Goal: Obtain resource: Download file/media

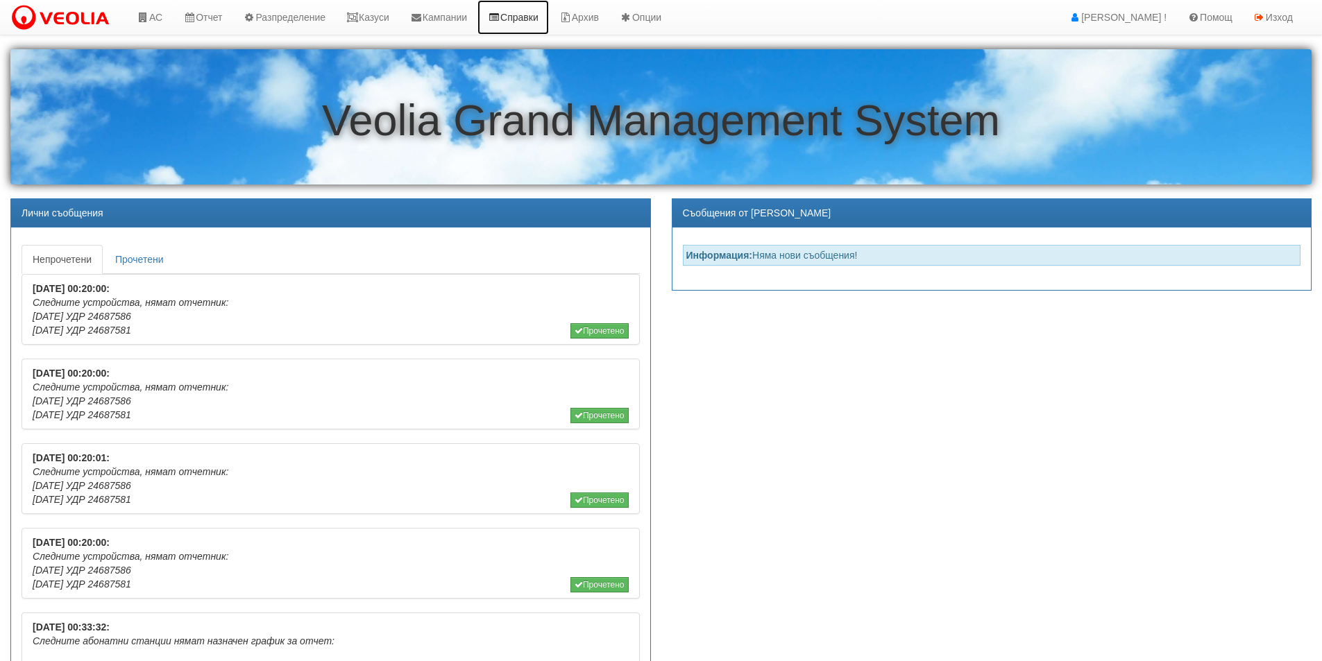
click at [529, 19] on link "Справки" at bounding box center [513, 17] width 71 height 35
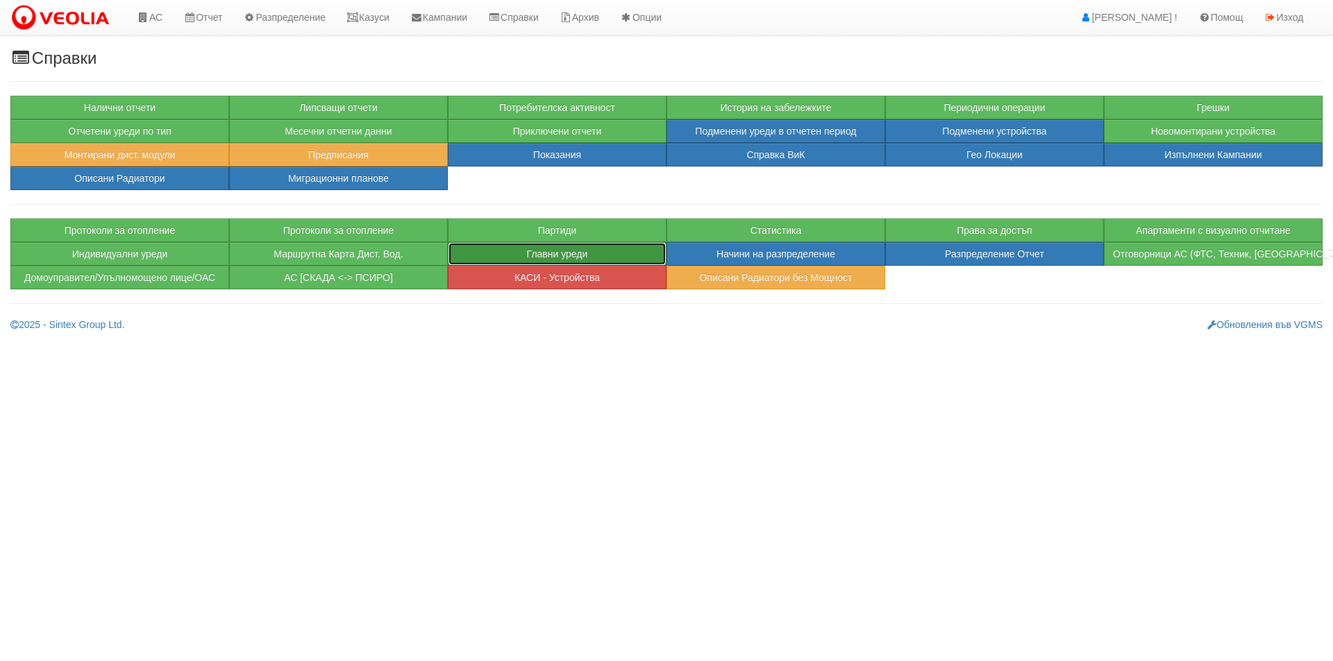
click at [579, 262] on button "Главни уреди" at bounding box center [557, 254] width 219 height 24
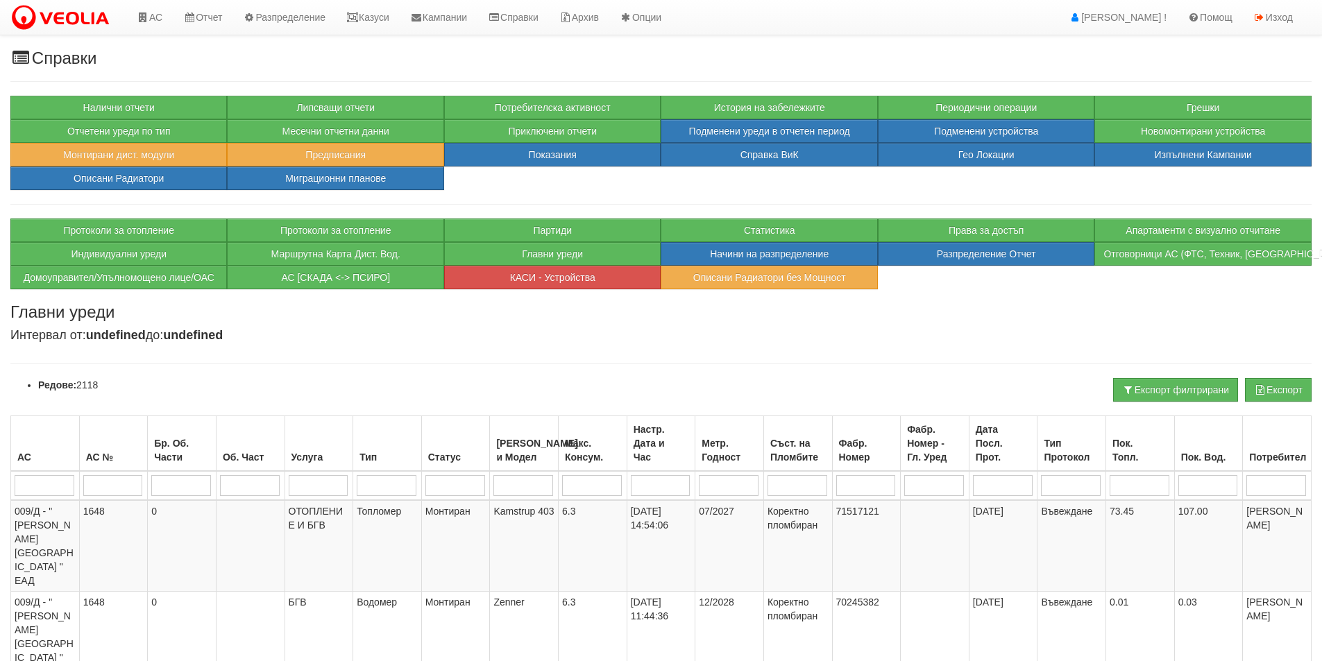
click at [987, 484] on input "search" at bounding box center [1003, 485] width 60 height 21
type input "*"
type input "*/"
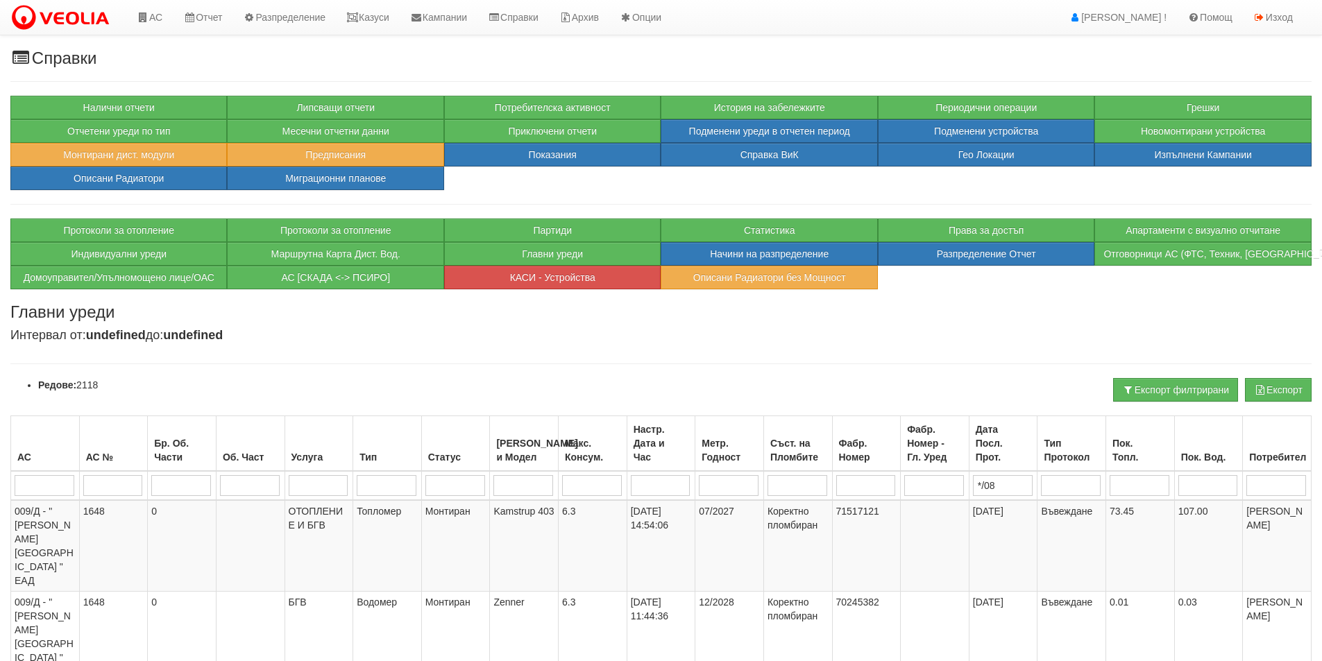
type input "*/08/"
type input "*/08/2025"
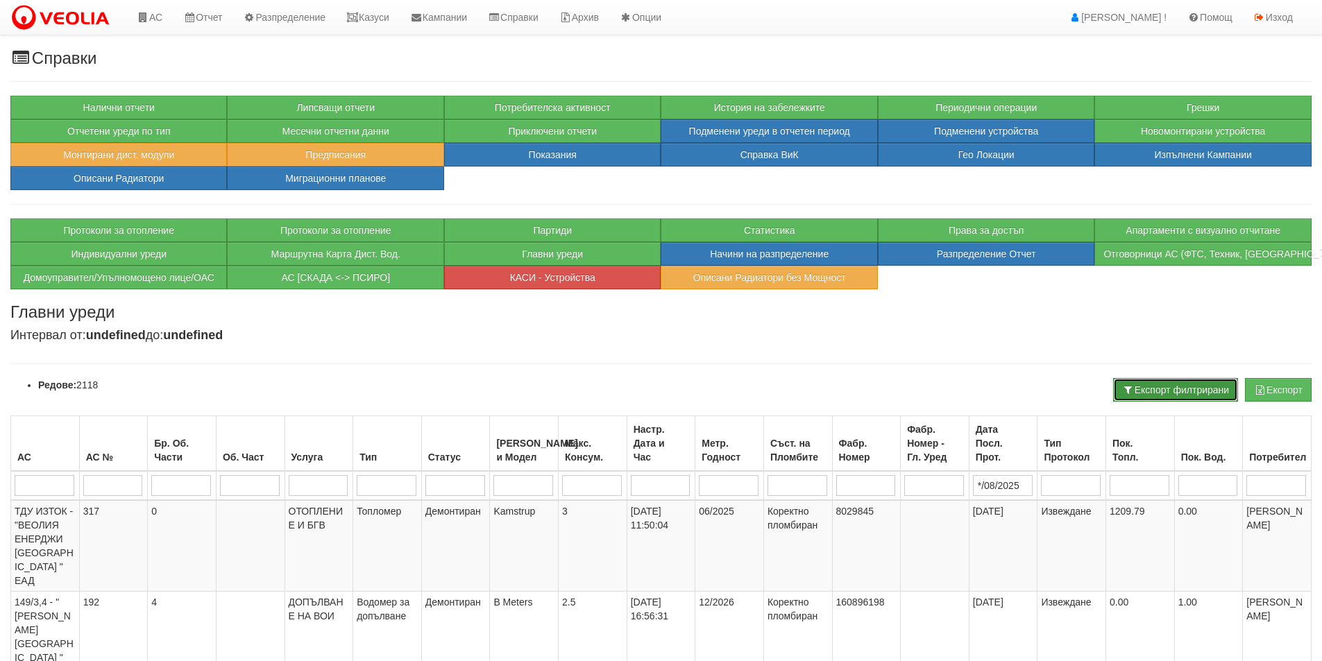
click at [1165, 391] on button "Експорт филтрирани" at bounding box center [1175, 390] width 125 height 24
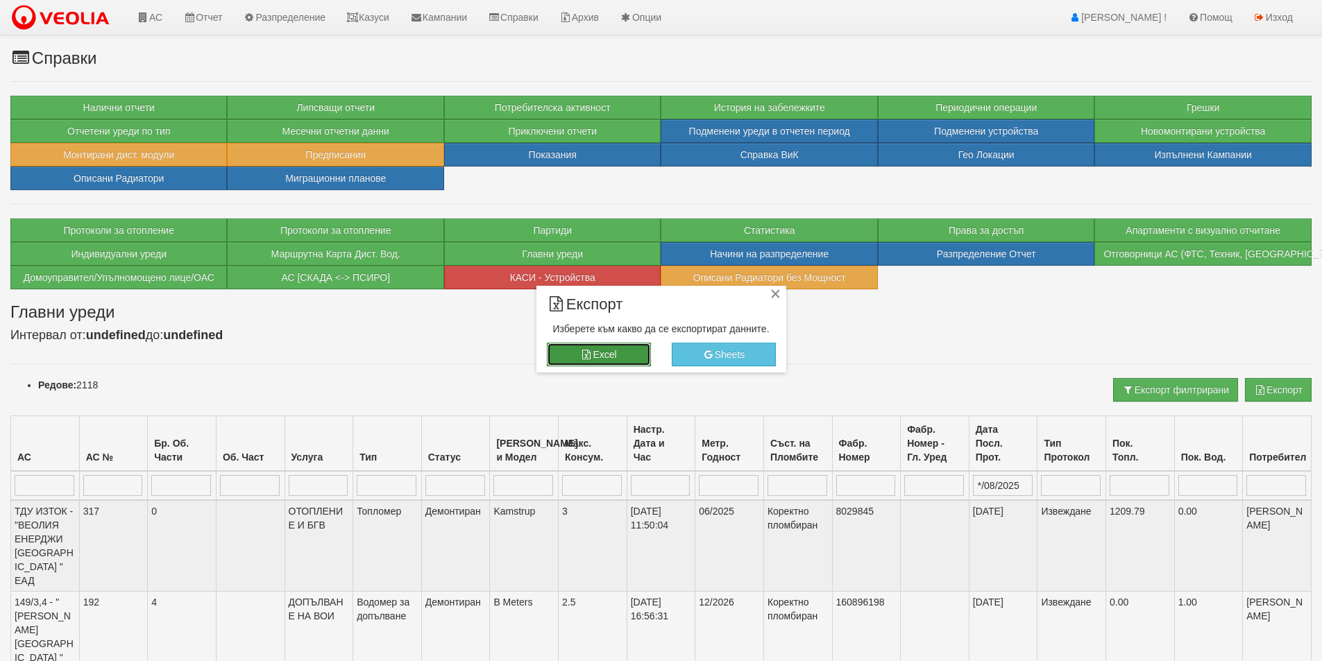
click at [604, 348] on button "Excel" at bounding box center [599, 355] width 104 height 24
